Goal: Communication & Community: Share content

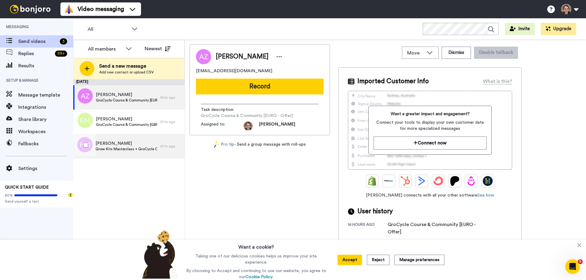
click at [135, 149] on span "Grow Kits Masterclass + GroCycle Course & Community [USD - Offer]" at bounding box center [126, 149] width 62 height 5
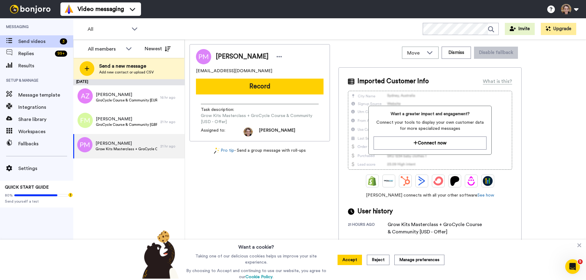
click at [301, 17] on div "Video messaging Switch to Video messaging Testimonials Settings Discover Help &…" at bounding box center [322, 9] width 525 height 18
click at [113, 152] on div "[PERSON_NAME] Grow Kits Masterclass + GroCycle Course & Community [USD - Offer]" at bounding box center [126, 147] width 62 height 12
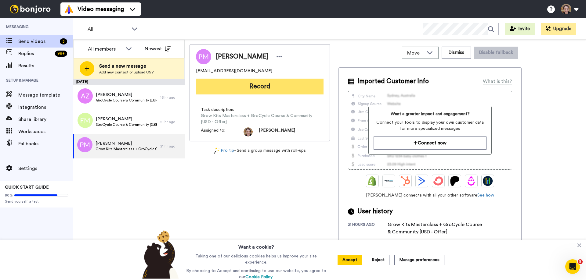
click at [248, 90] on button "Record" at bounding box center [260, 87] width 128 height 16
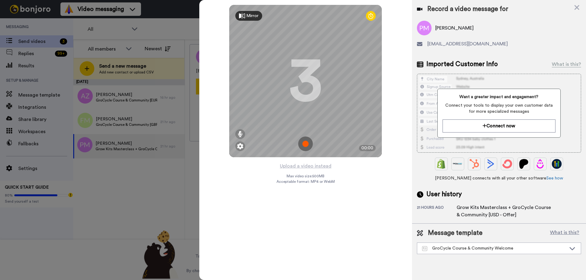
click at [130, 178] on div at bounding box center [293, 140] width 586 height 280
click at [575, 7] on icon at bounding box center [576, 8] width 6 height 8
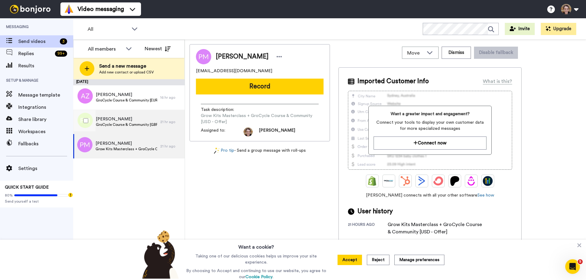
click at [129, 124] on span "GroCycle Course & Community [GBP Offer]" at bounding box center [126, 124] width 61 height 5
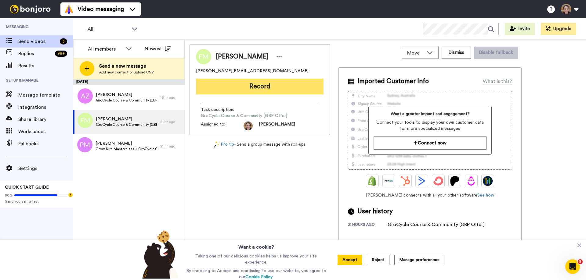
click at [261, 85] on button "Record" at bounding box center [260, 87] width 128 height 16
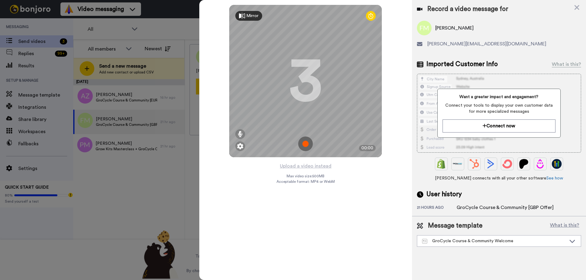
click at [306, 144] on img at bounding box center [305, 144] width 15 height 15
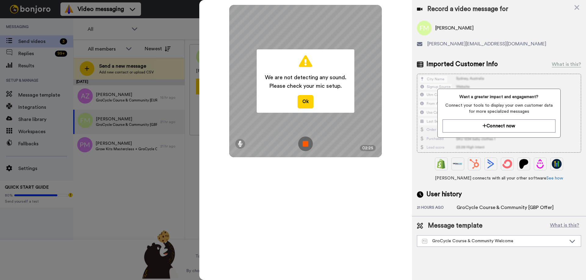
click at [305, 143] on img at bounding box center [305, 144] width 15 height 15
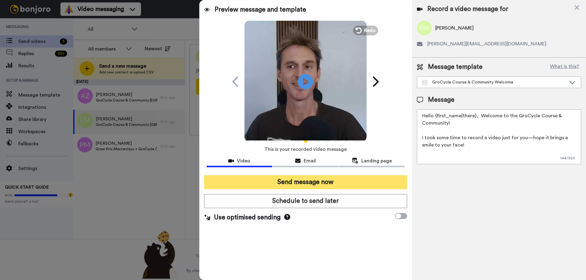
click at [317, 185] on button "Send message now" at bounding box center [305, 182] width 203 height 14
